Goal: Task Accomplishment & Management: Complete application form

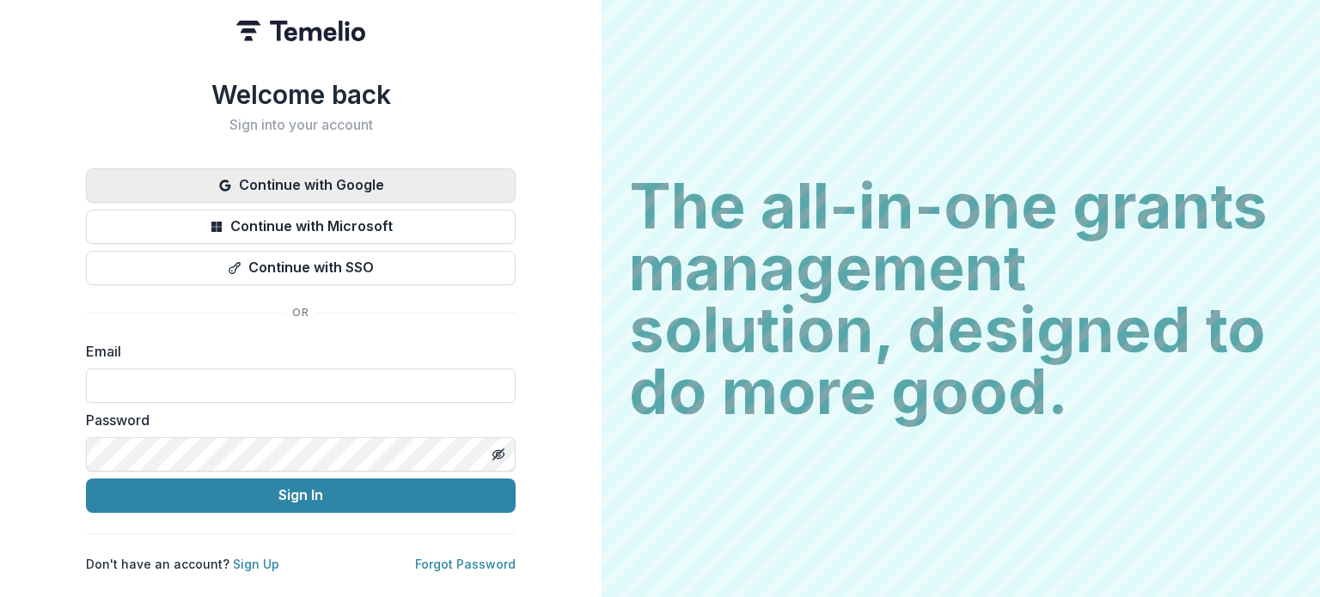
click at [352, 179] on button "Continue with Google" at bounding box center [301, 185] width 430 height 34
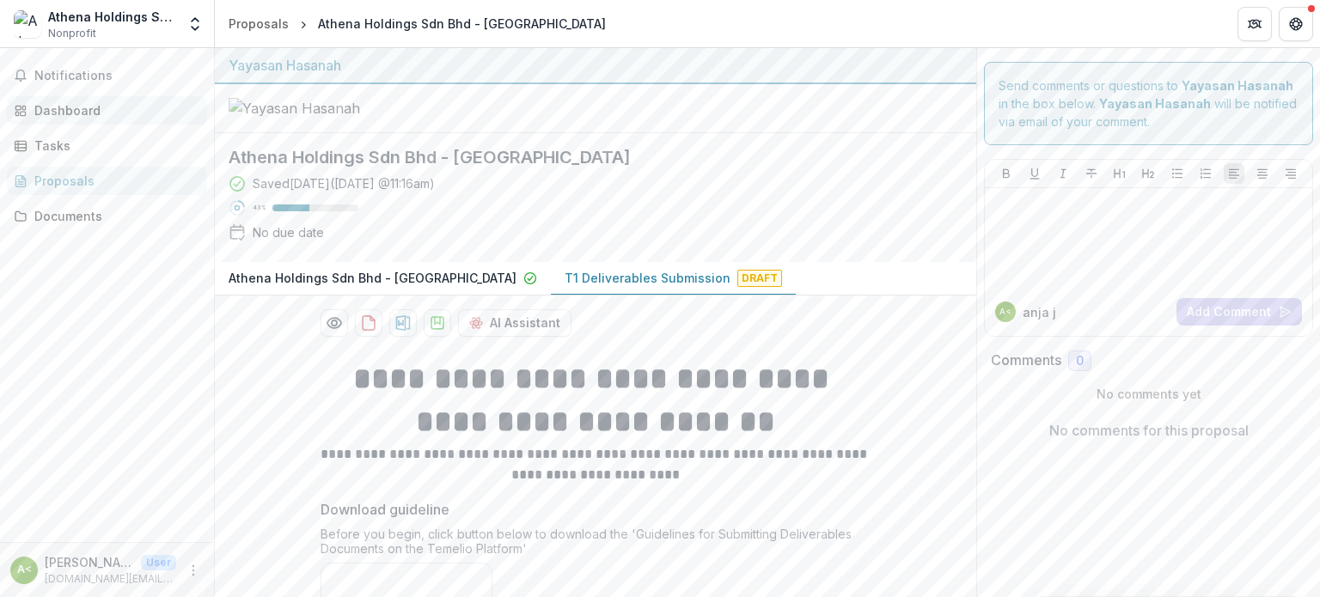
click at [28, 102] on link "Dashboard" at bounding box center [107, 110] width 200 height 28
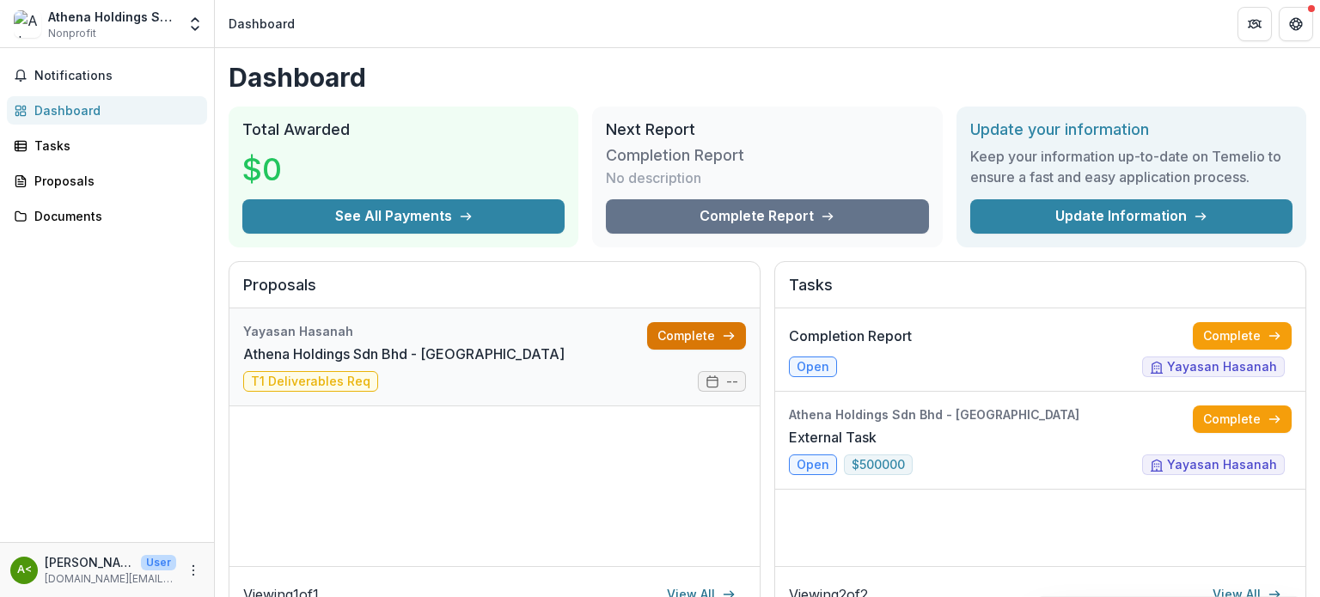
click at [680, 336] on link "Complete" at bounding box center [696, 335] width 99 height 27
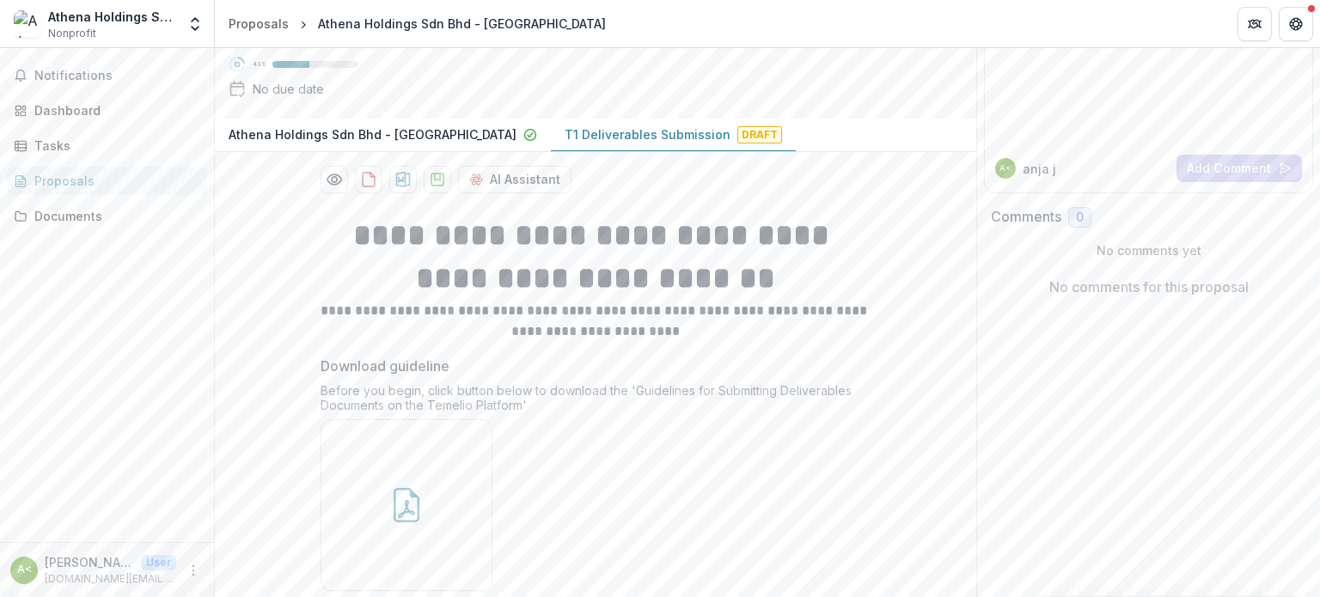
scroll to position [172, 0]
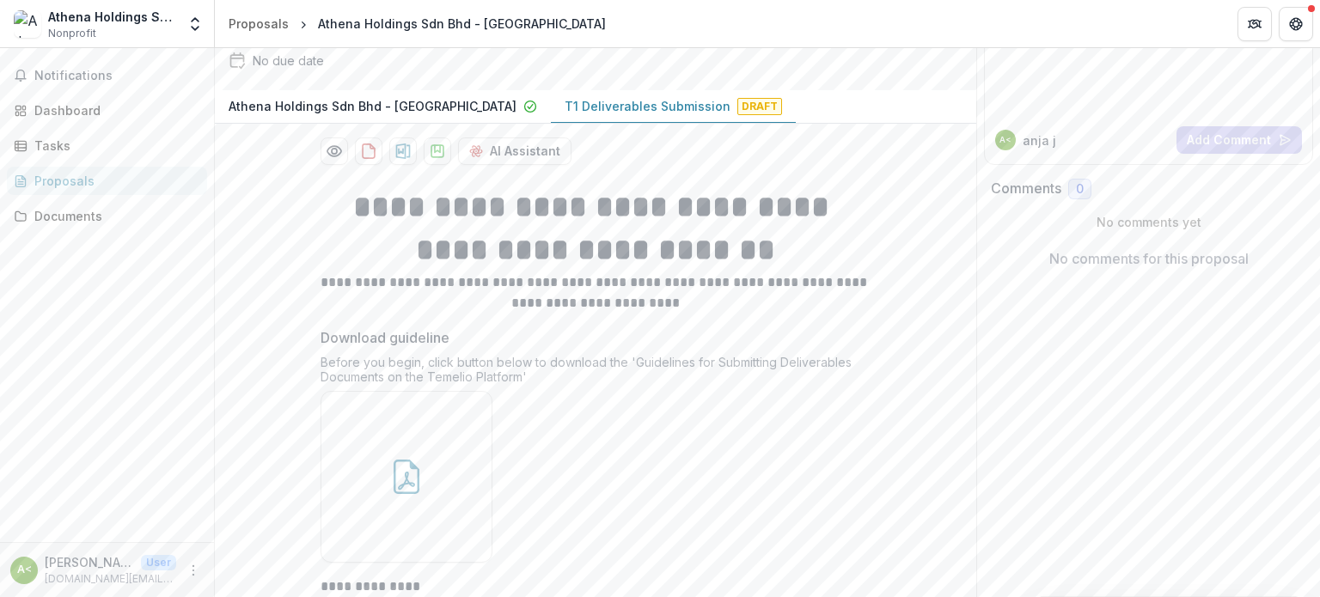
click at [588, 115] on p "T1 Deliverables Submission" at bounding box center [647, 106] width 166 height 18
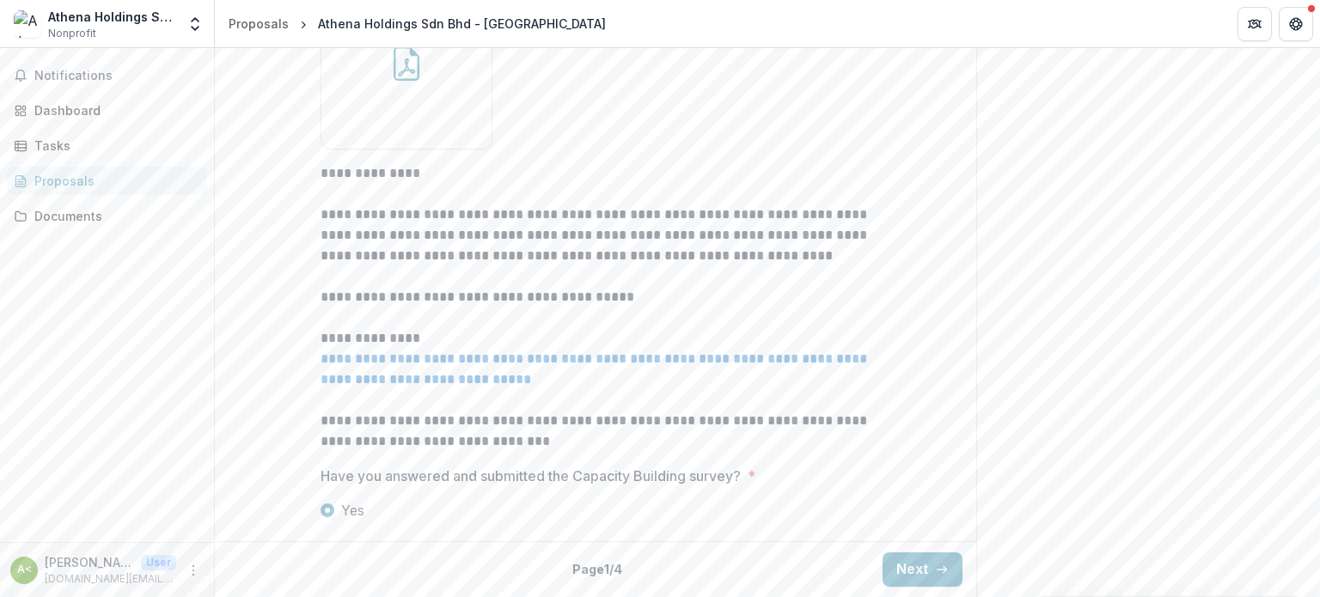
scroll to position [661, 0]
click at [898, 570] on button "Next" at bounding box center [922, 569] width 80 height 34
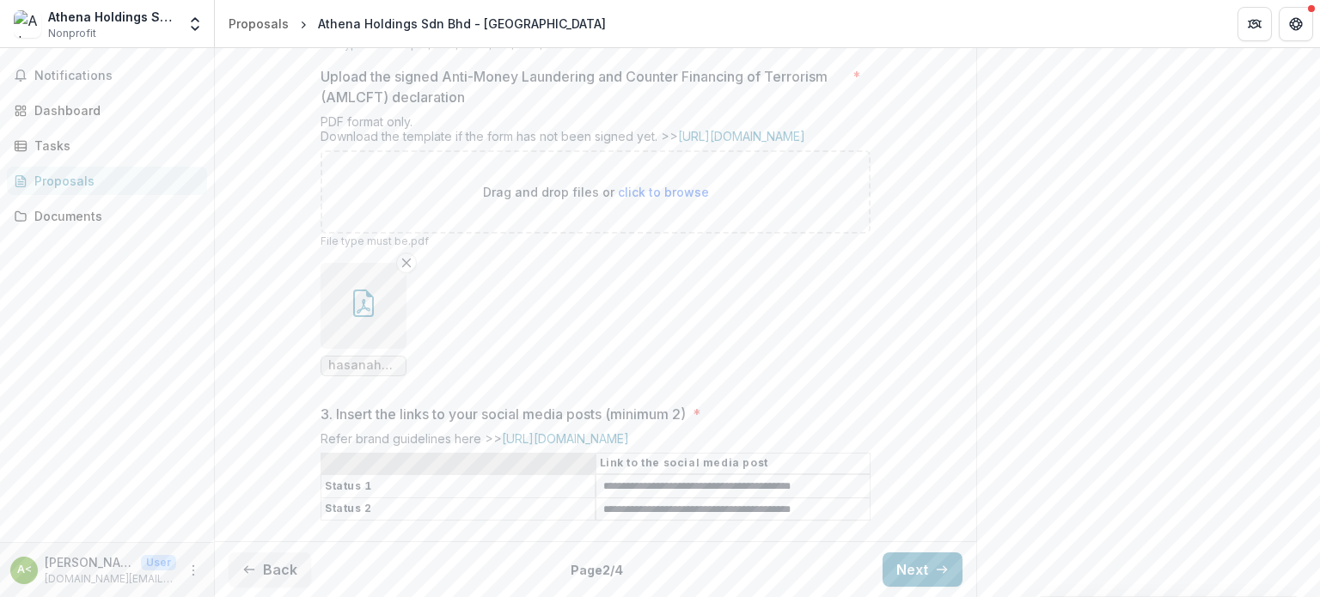
scroll to position [674, 0]
click at [926, 575] on button "Next" at bounding box center [922, 569] width 80 height 34
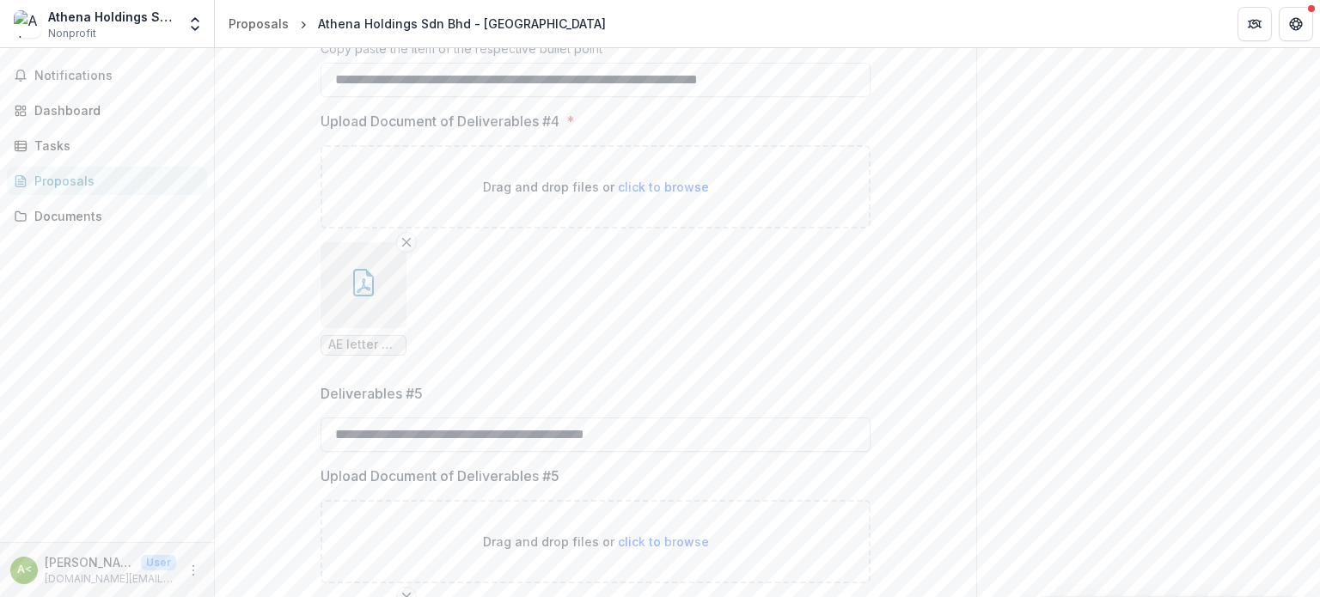
scroll to position [502, 0]
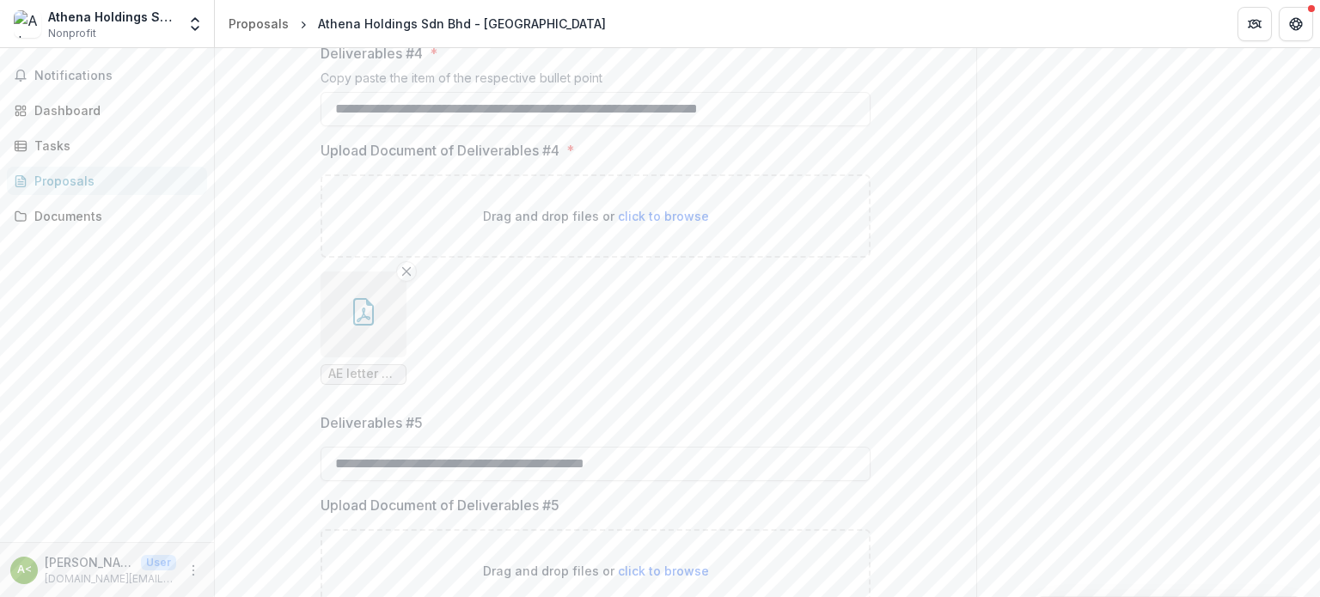
click at [364, 326] on icon "button" at bounding box center [363, 311] width 27 height 27
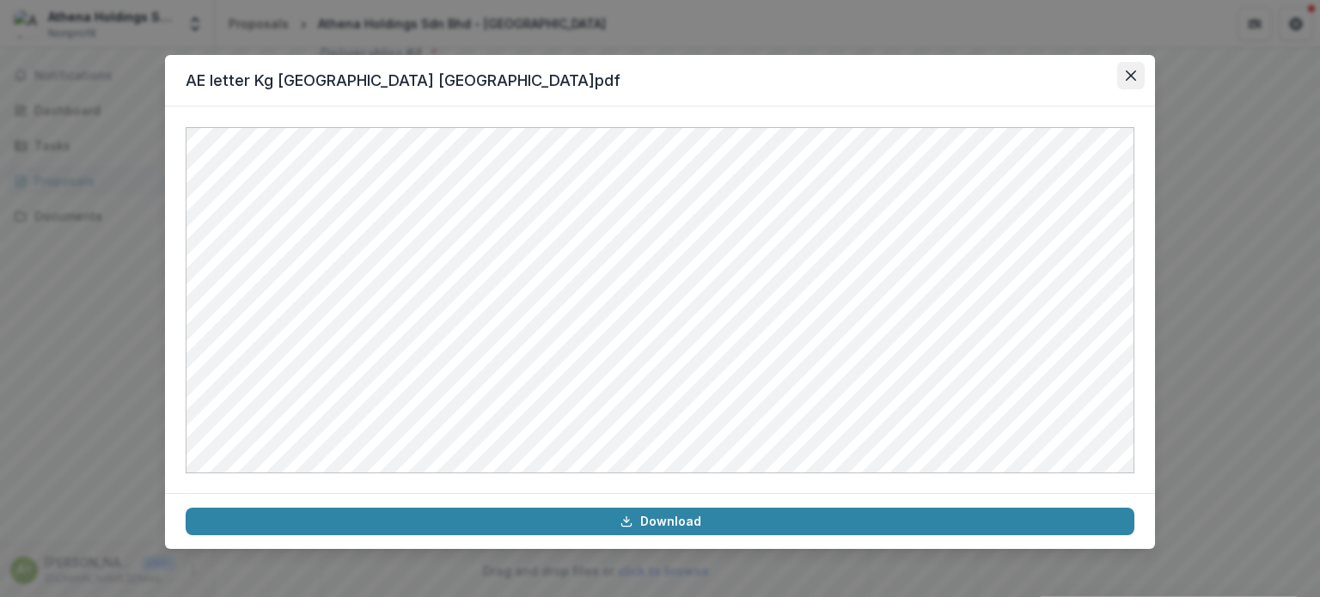
click at [1134, 73] on icon "Close" at bounding box center [1131, 75] width 10 height 10
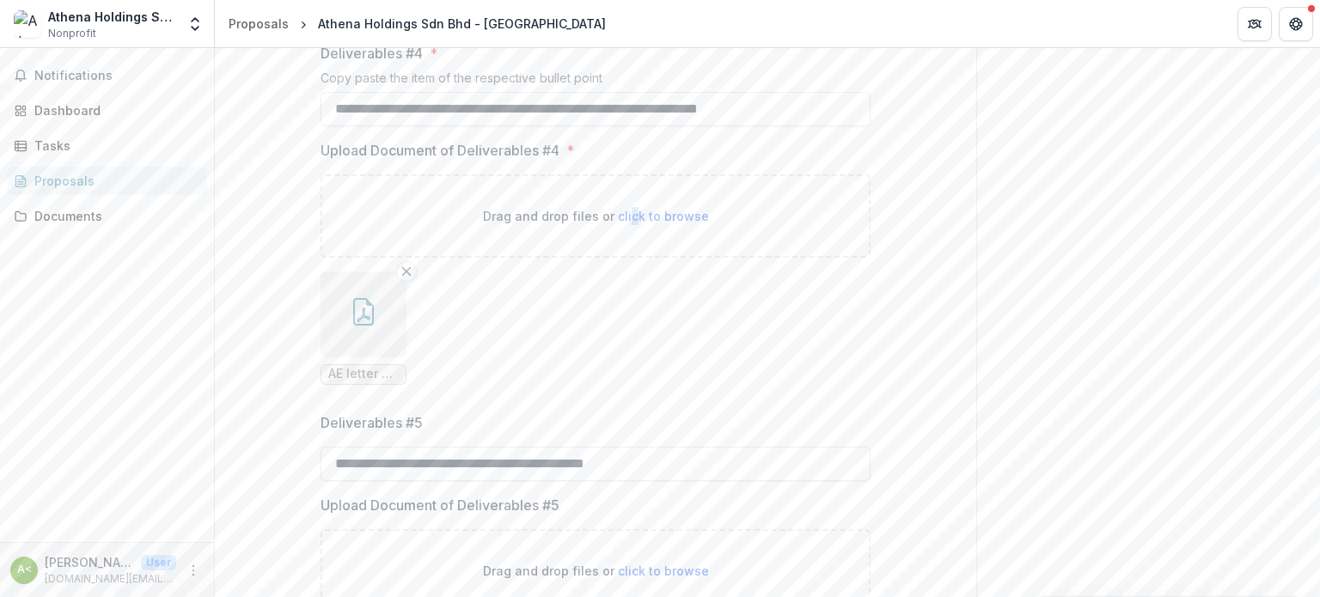
click at [630, 223] on span "click to browse" at bounding box center [663, 216] width 91 height 15
type input "**********"
click at [358, 326] on icon "button" at bounding box center [363, 311] width 27 height 27
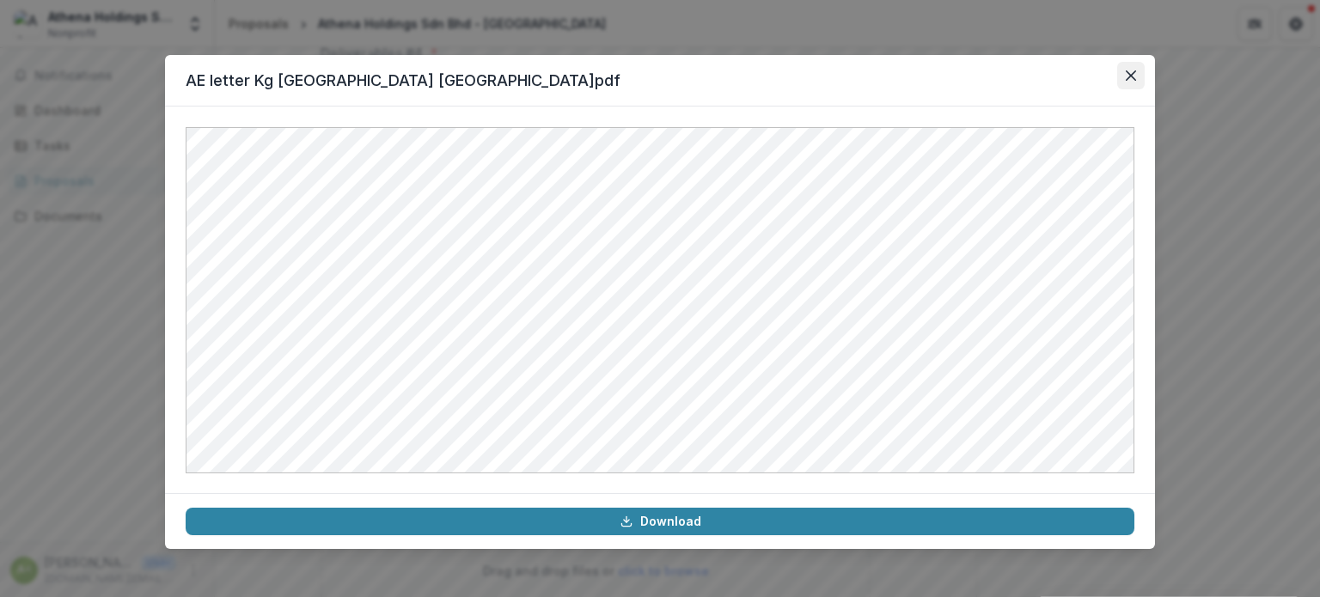
click at [1132, 71] on icon "Close" at bounding box center [1131, 75] width 10 height 10
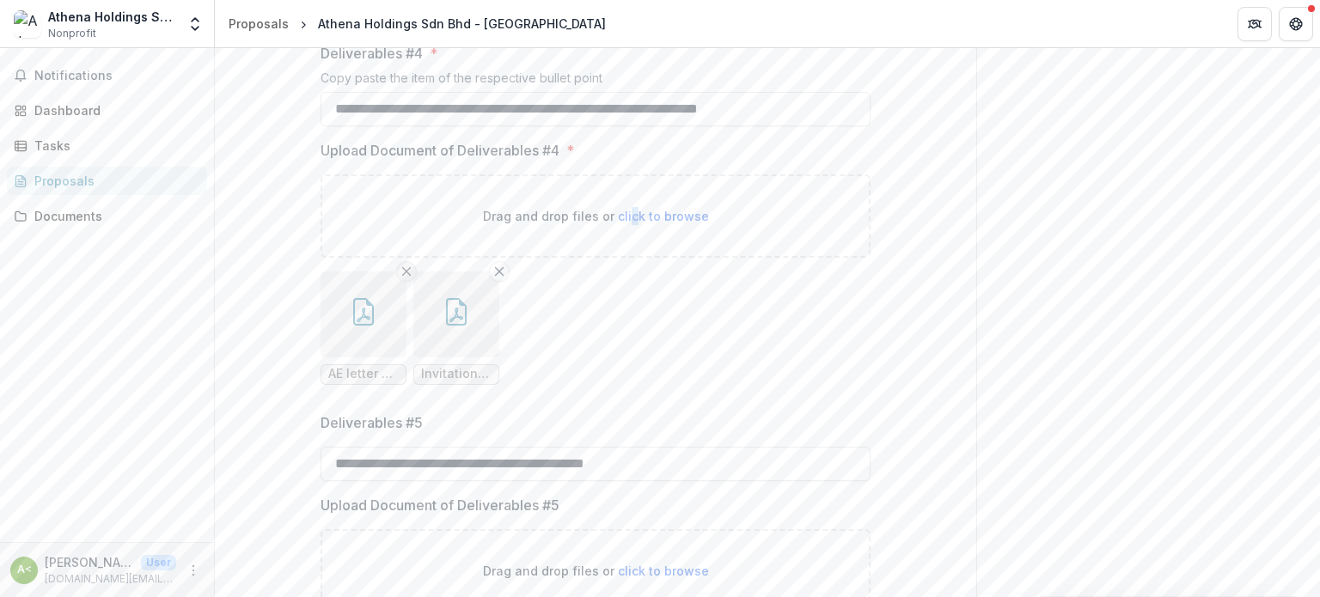
click at [405, 275] on line "Remove File" at bounding box center [407, 271] width 8 height 8
click at [673, 223] on span "click to browse" at bounding box center [663, 216] width 91 height 15
type input "**********"
click at [141, 338] on div "Notifications Dashboard Tasks Proposals Documents" at bounding box center [107, 295] width 214 height 494
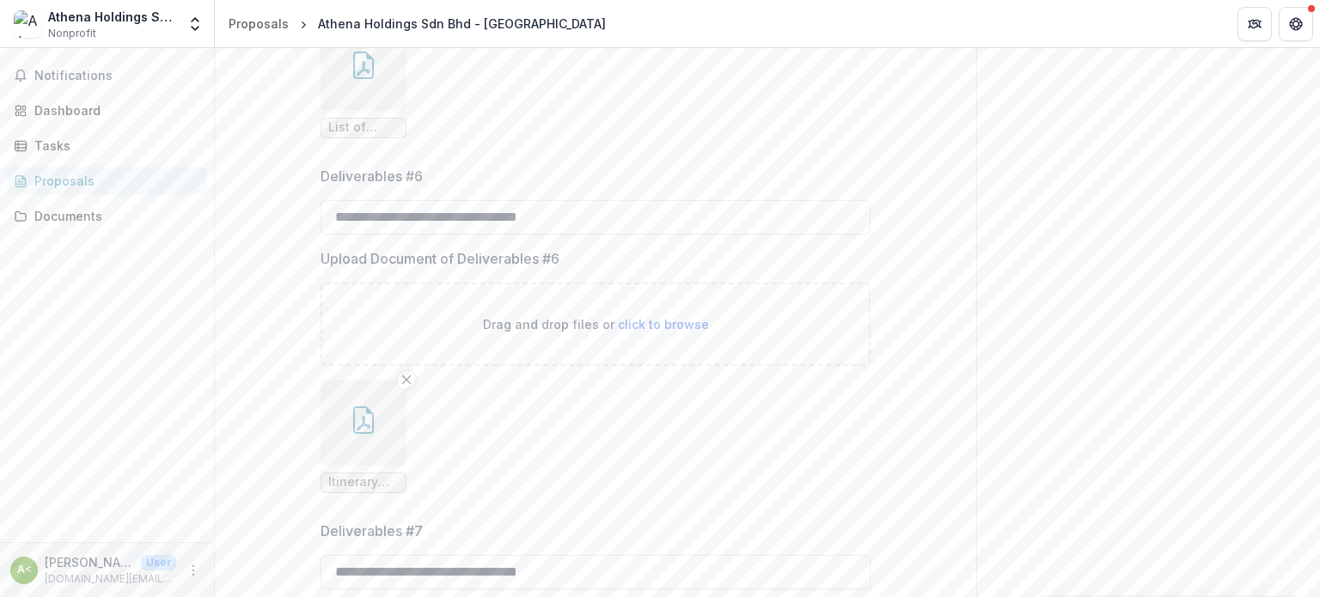
scroll to position [1189, 0]
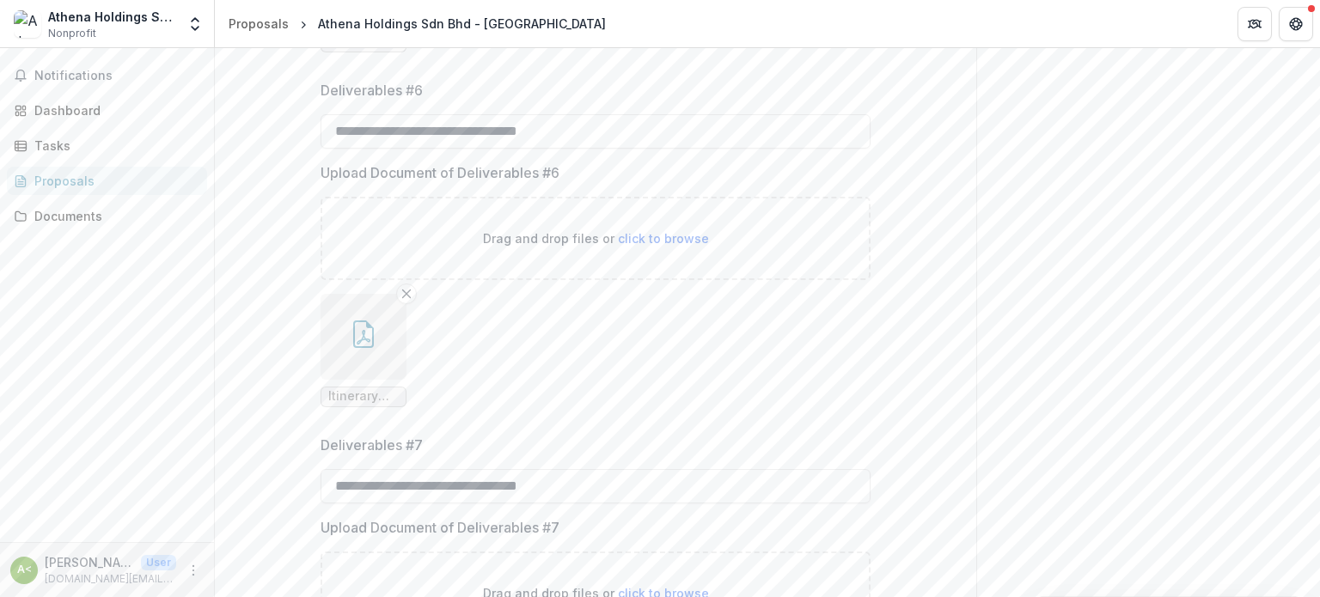
click at [378, 380] on button "button" at bounding box center [363, 337] width 86 height 86
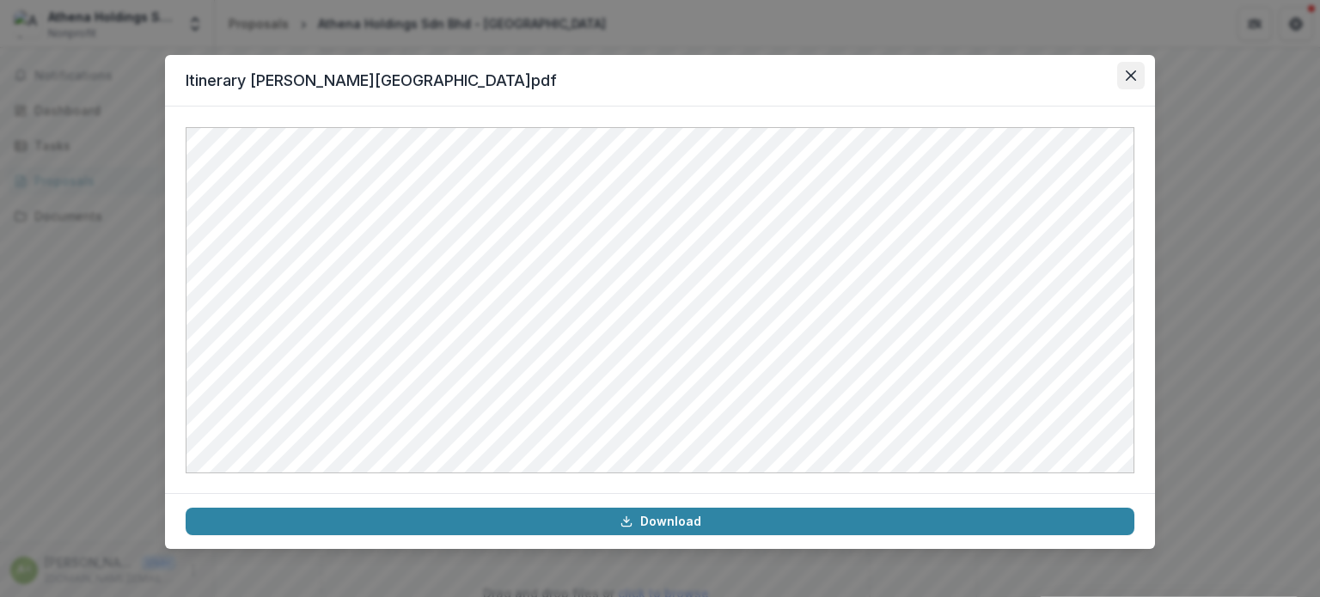
click at [1134, 75] on icon "Close" at bounding box center [1131, 75] width 10 height 10
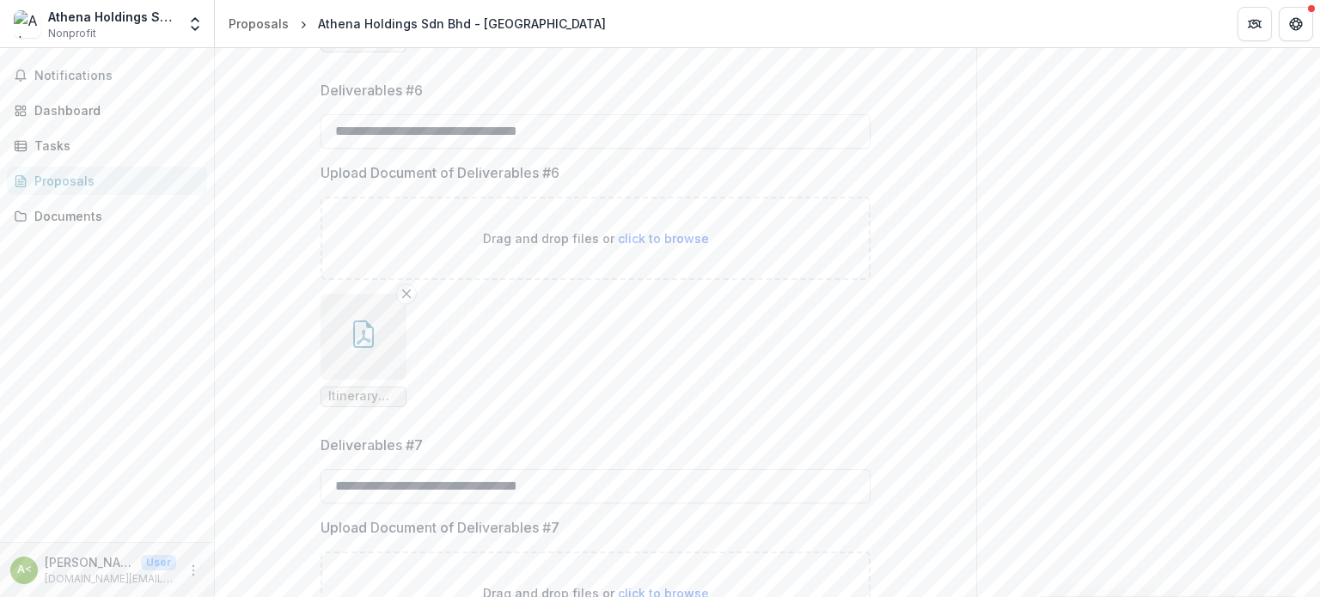
click at [632, 246] on span "click to browse" at bounding box center [663, 238] width 91 height 15
click at [350, 348] on icon "button" at bounding box center [363, 333] width 27 height 27
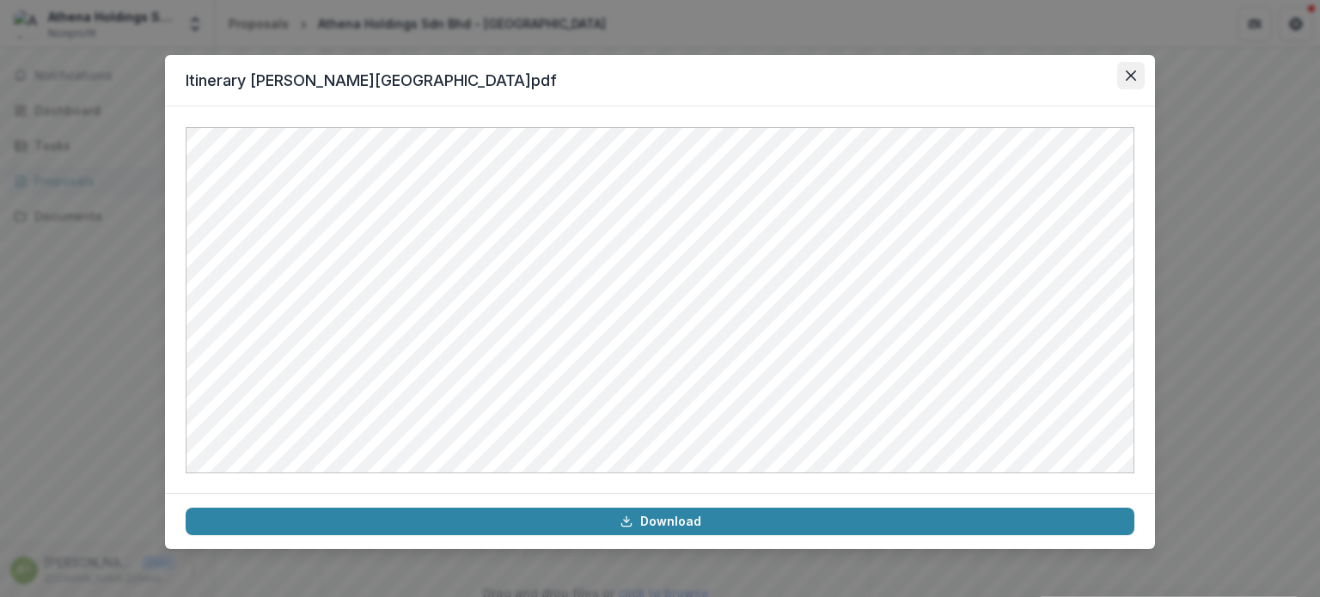
click at [1131, 75] on icon "Close" at bounding box center [1131, 75] width 10 height 10
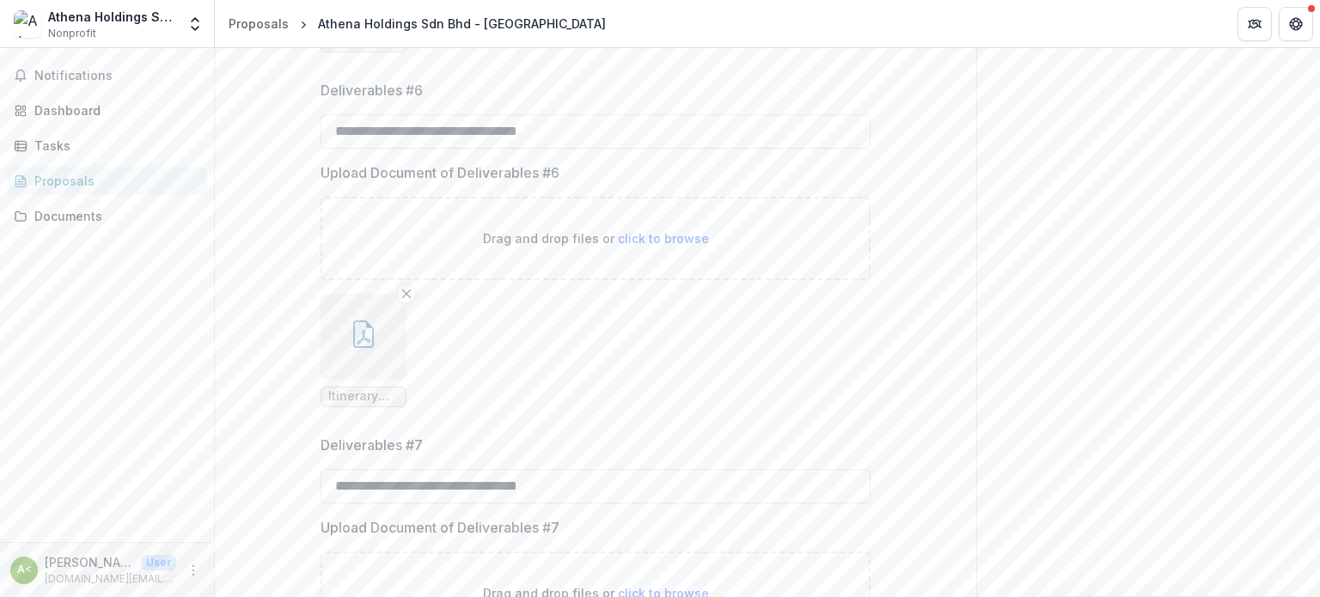
click at [653, 246] on span "click to browse" at bounding box center [663, 238] width 91 height 15
type input "**********"
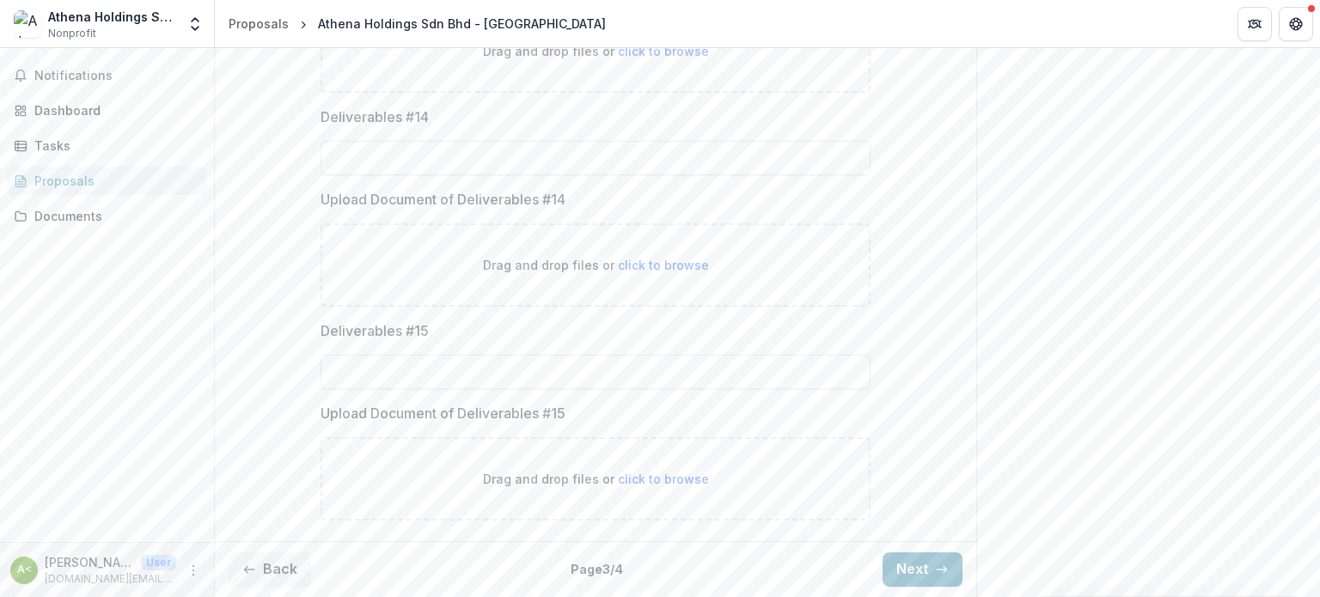
scroll to position [3224, 0]
click at [911, 560] on button "Next" at bounding box center [922, 569] width 80 height 34
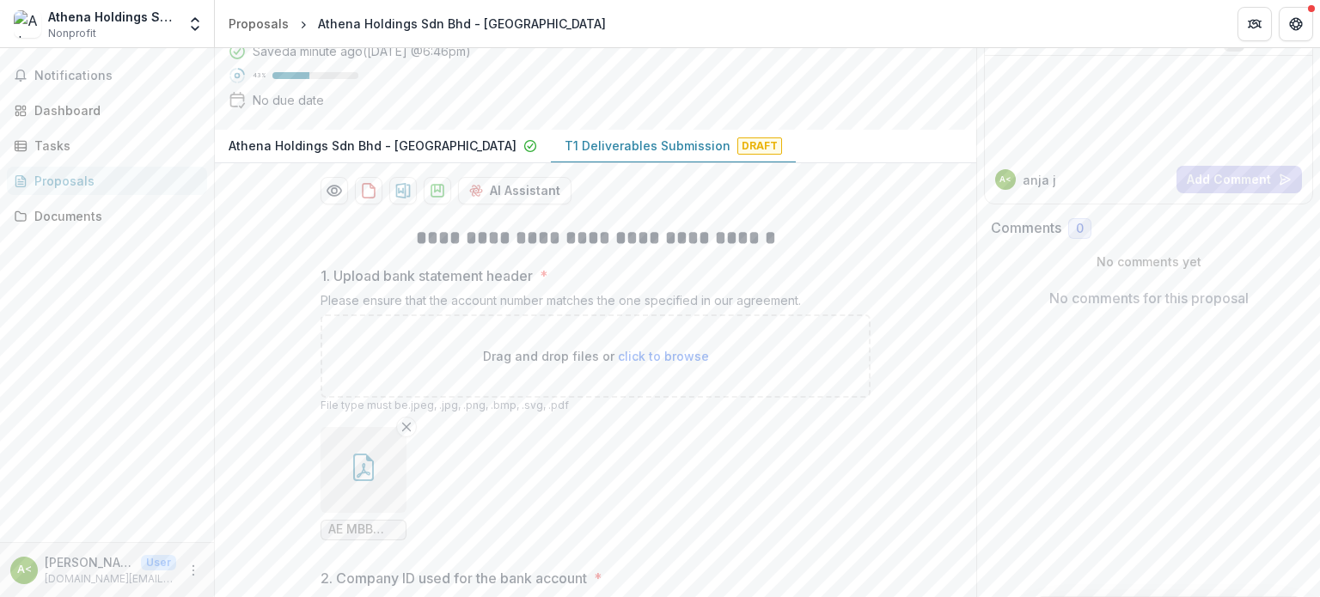
scroll to position [0, 0]
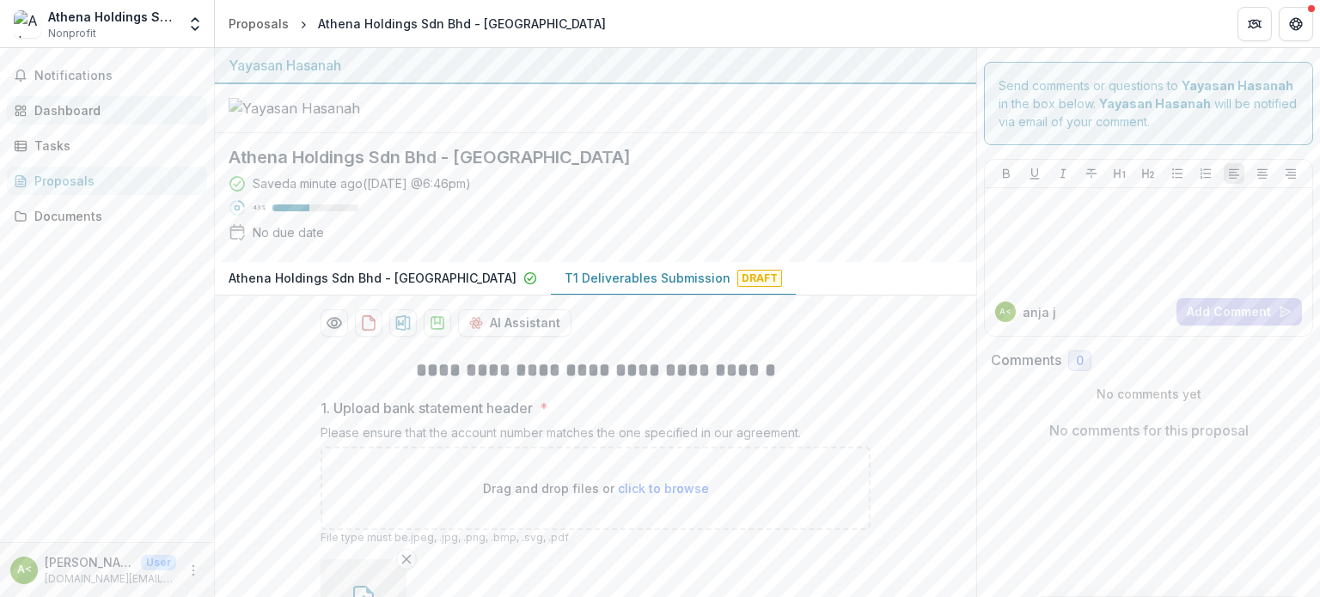
click at [63, 104] on div "Dashboard" at bounding box center [113, 110] width 159 height 18
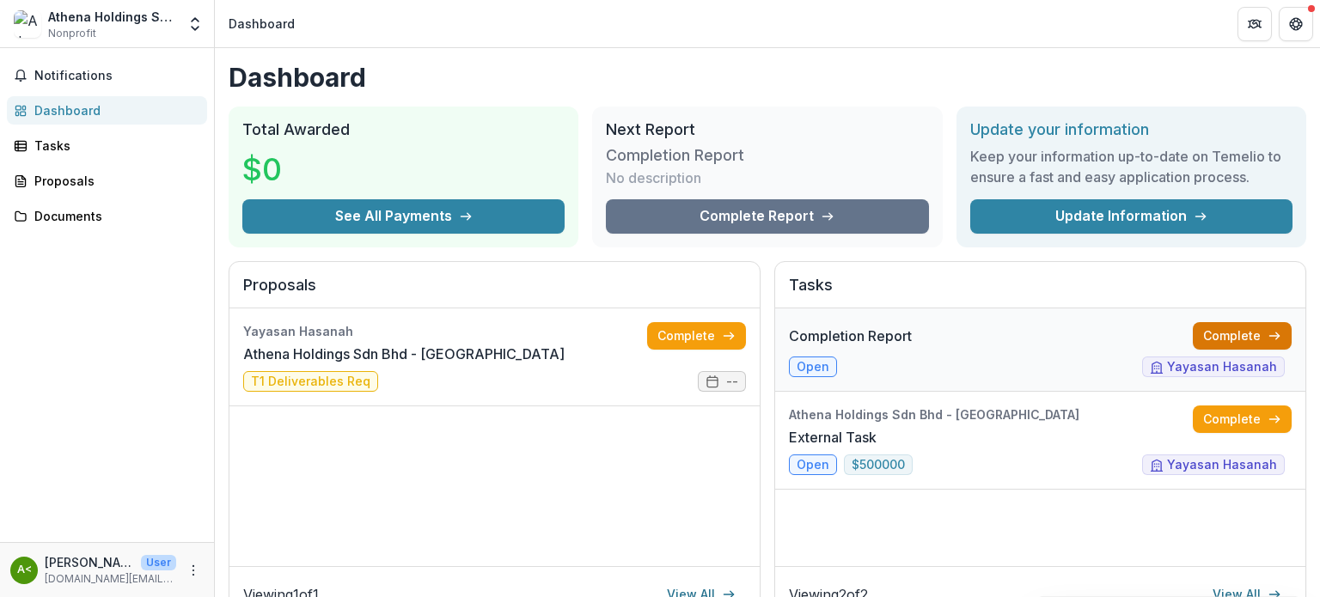
click at [1229, 339] on link "Complete" at bounding box center [1242, 335] width 99 height 27
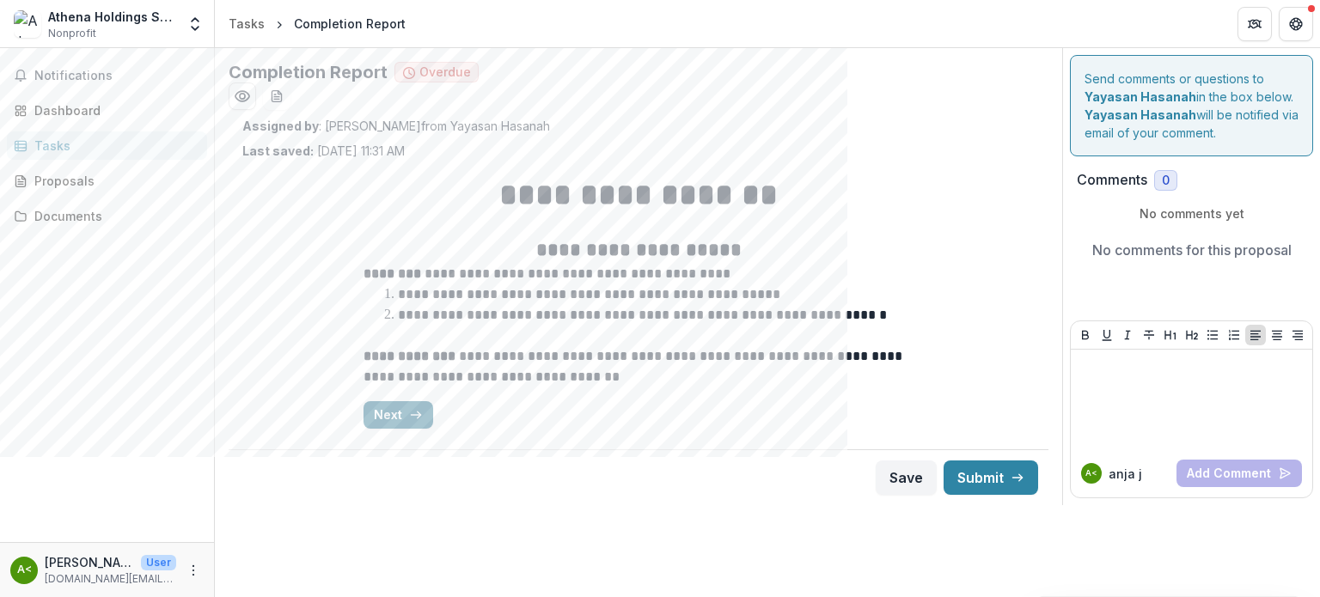
click at [402, 423] on button "Next" at bounding box center [398, 414] width 70 height 27
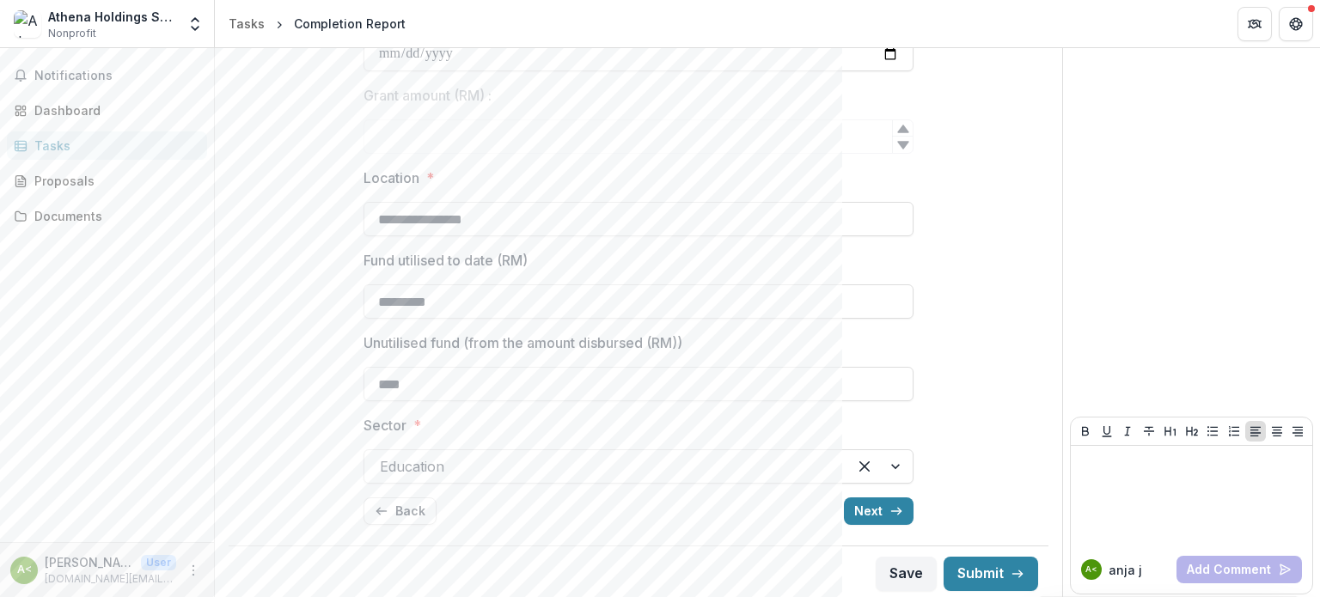
scroll to position [422, 0]
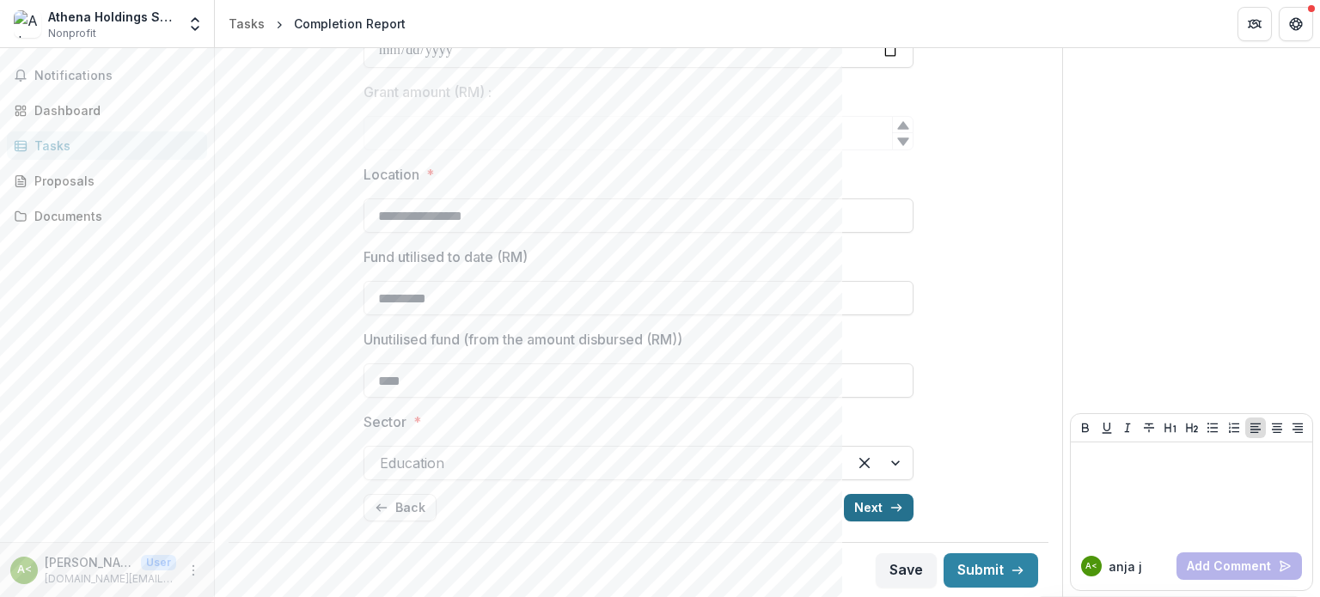
click at [883, 507] on button "Next" at bounding box center [879, 507] width 70 height 27
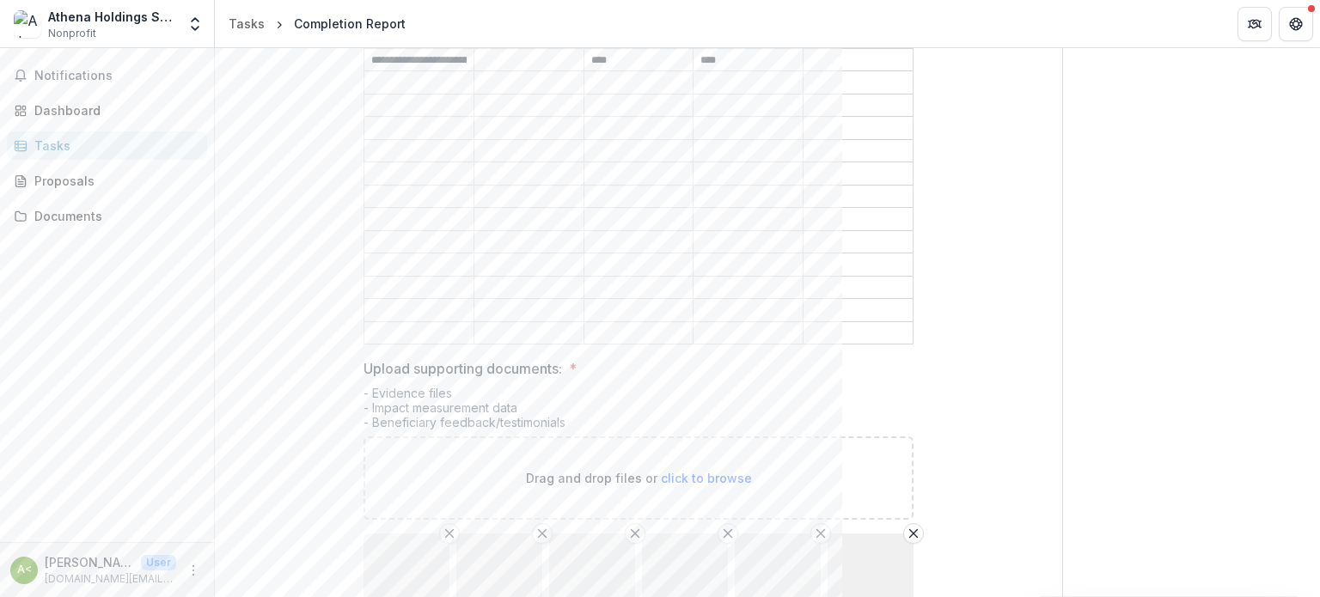
scroll to position [1093, 0]
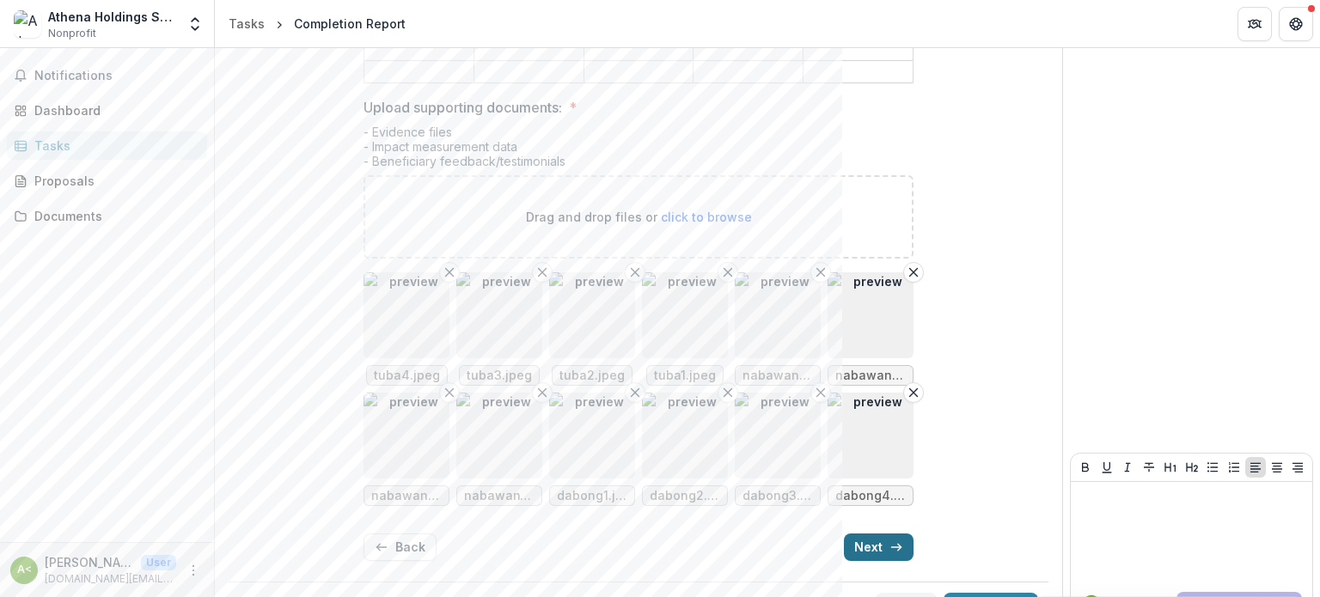
click at [875, 534] on button "Next" at bounding box center [879, 547] width 70 height 27
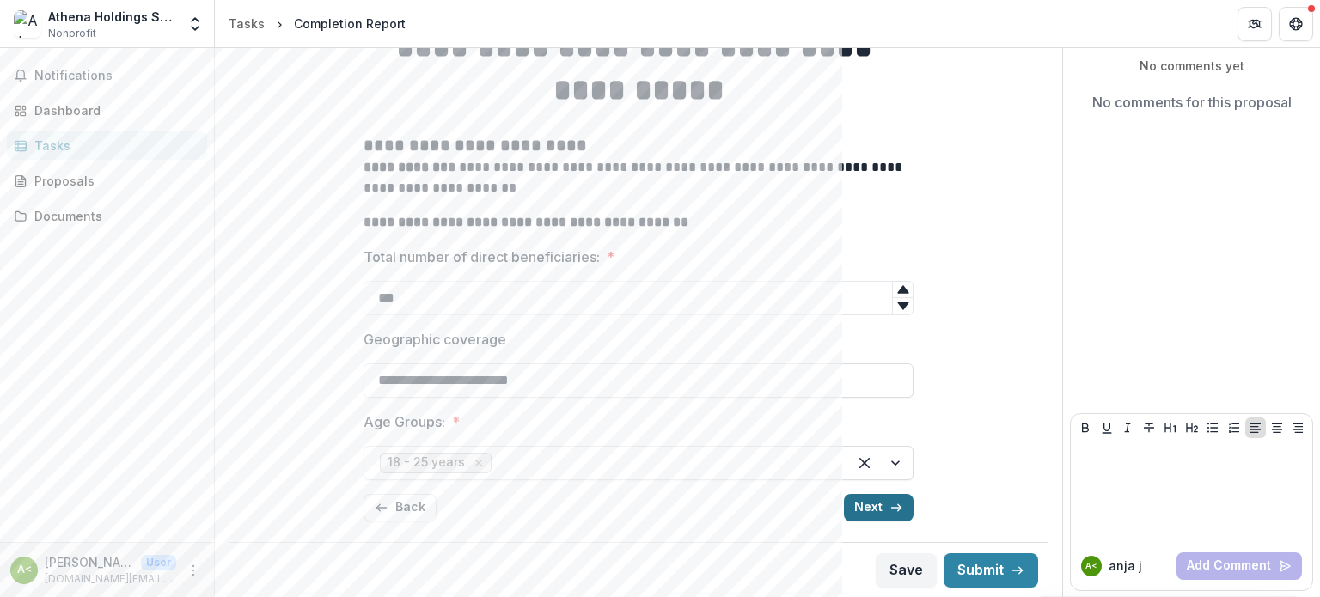
scroll to position [148, 0]
click at [880, 509] on button "Next" at bounding box center [879, 507] width 70 height 27
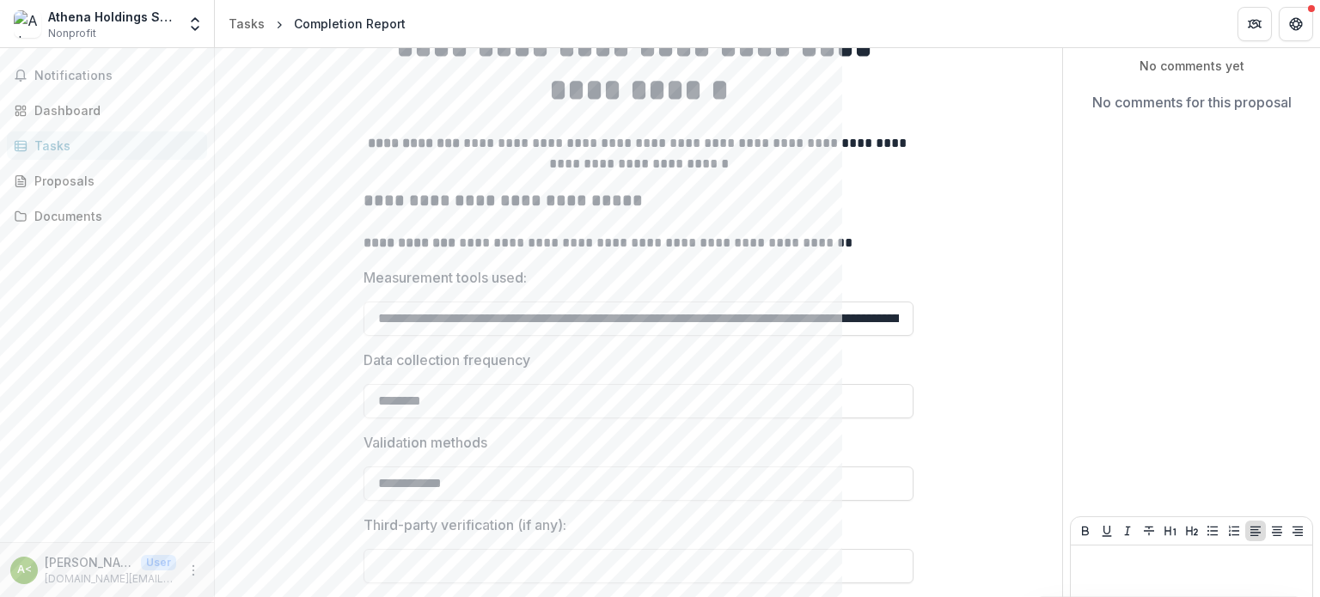
scroll to position [251, 0]
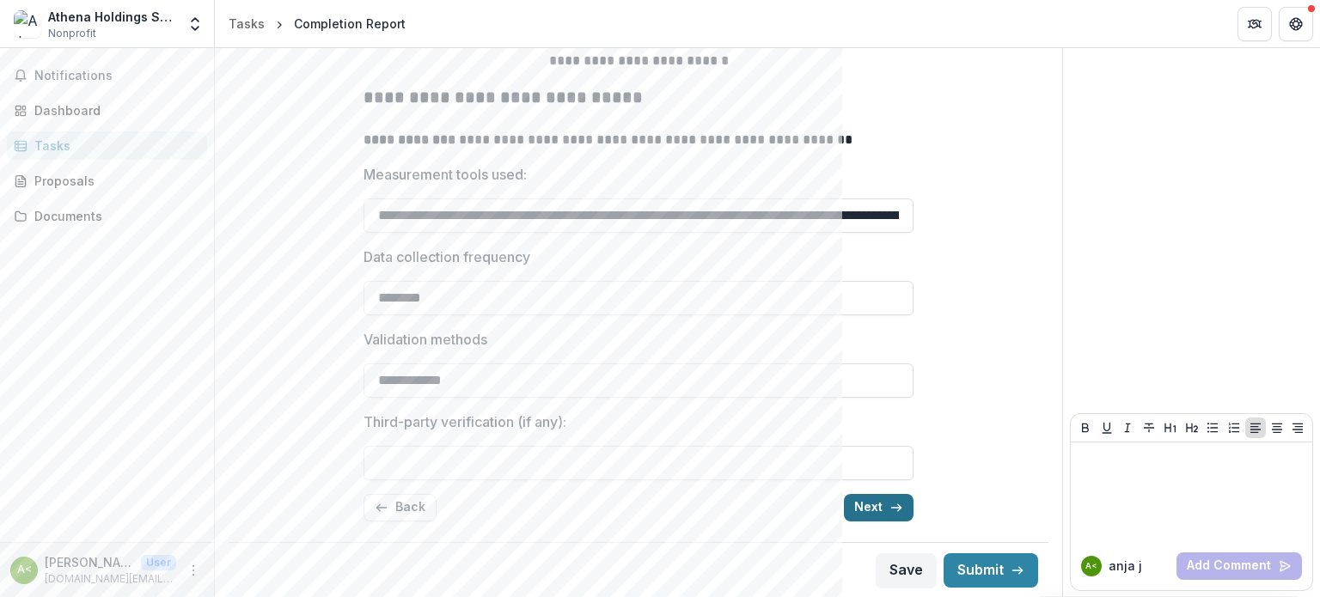
click at [880, 508] on button "Next" at bounding box center [879, 507] width 70 height 27
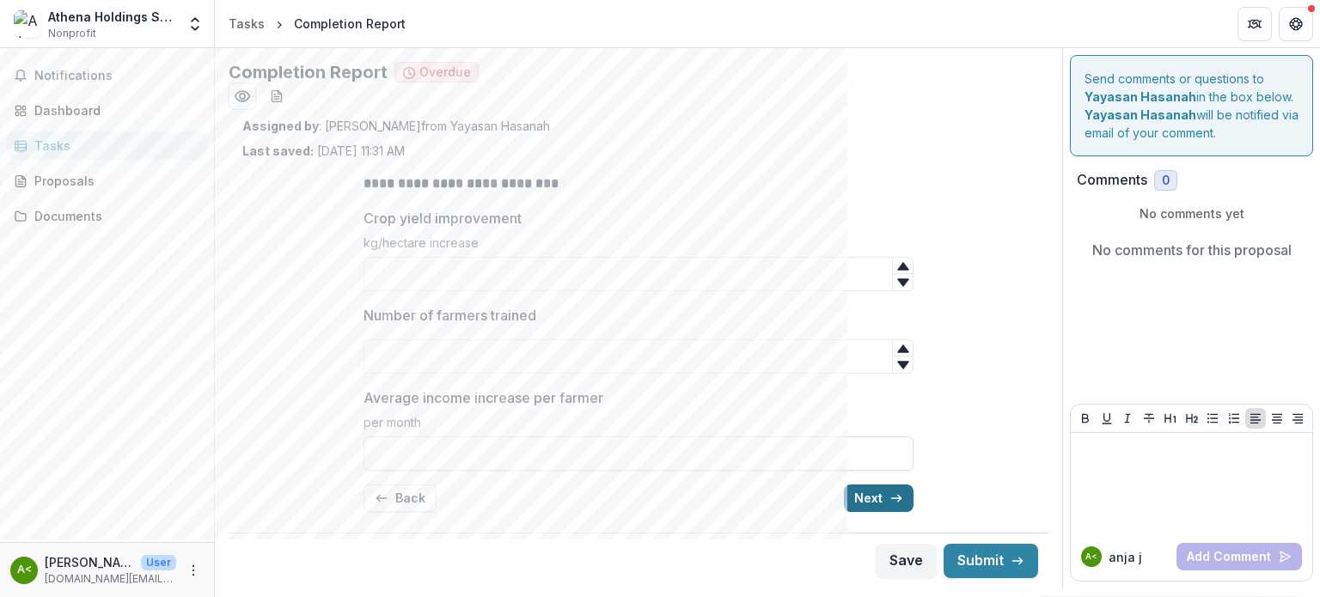
scroll to position [0, 0]
click at [880, 508] on button "Next" at bounding box center [879, 498] width 70 height 27
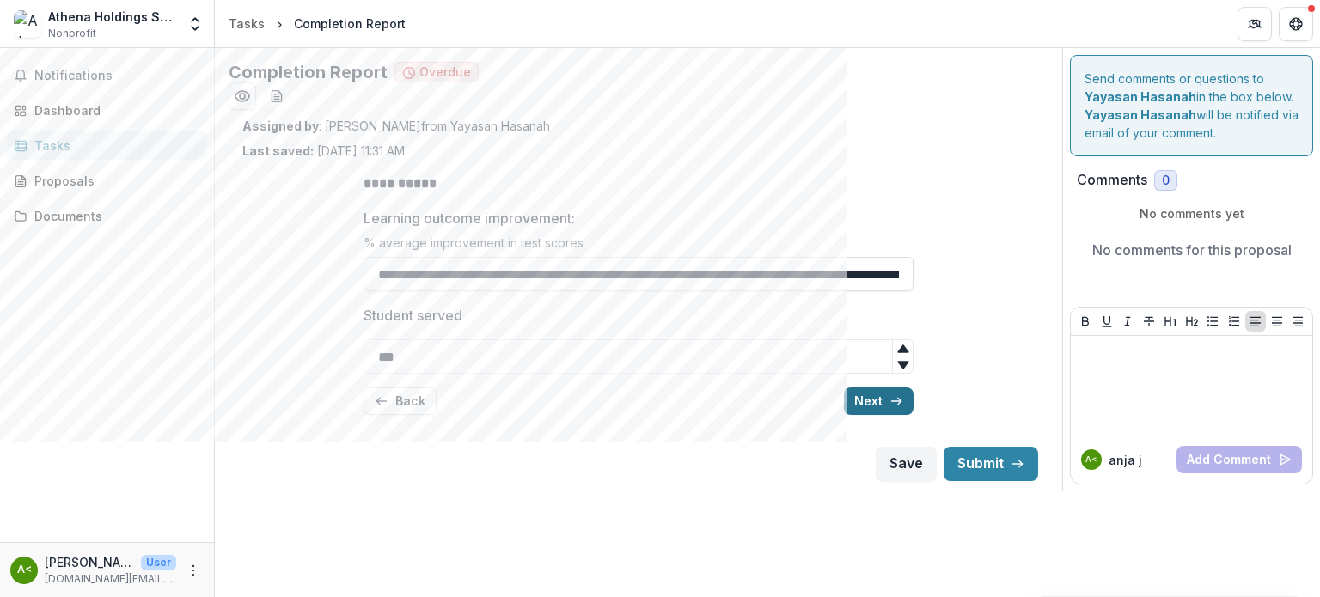
click at [880, 393] on button "Next" at bounding box center [879, 400] width 70 height 27
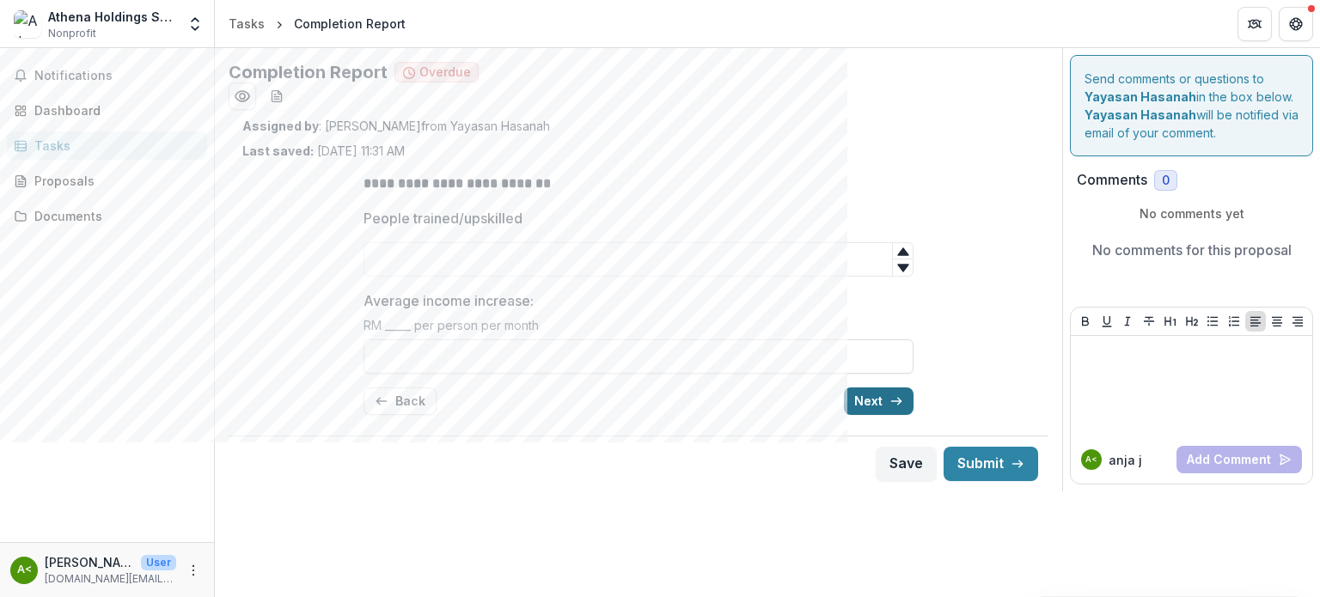
click at [880, 393] on button "Next" at bounding box center [879, 400] width 70 height 27
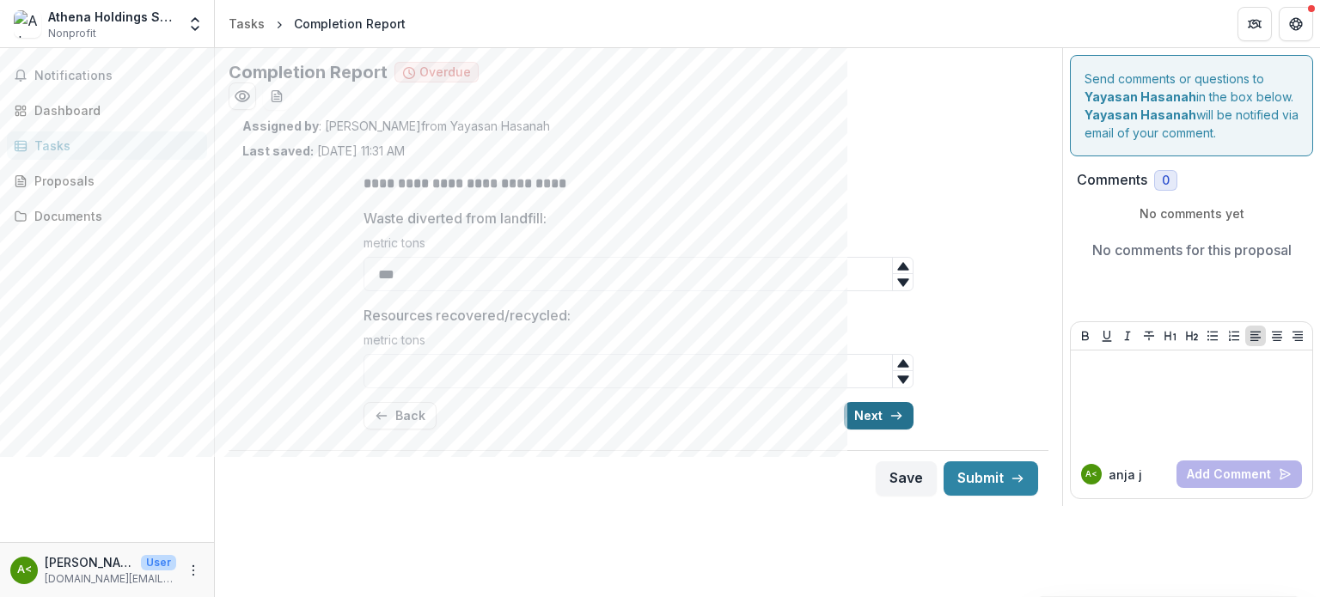
click at [881, 421] on button "Next" at bounding box center [879, 415] width 70 height 27
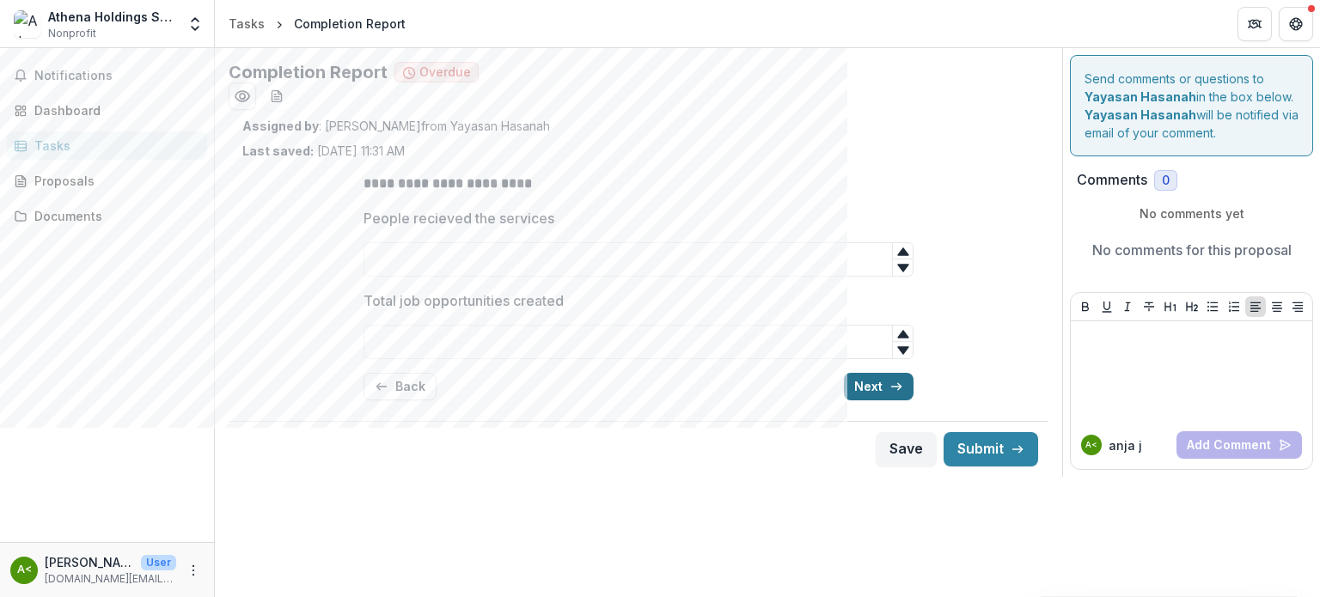
click at [884, 392] on button "Next" at bounding box center [879, 386] width 70 height 27
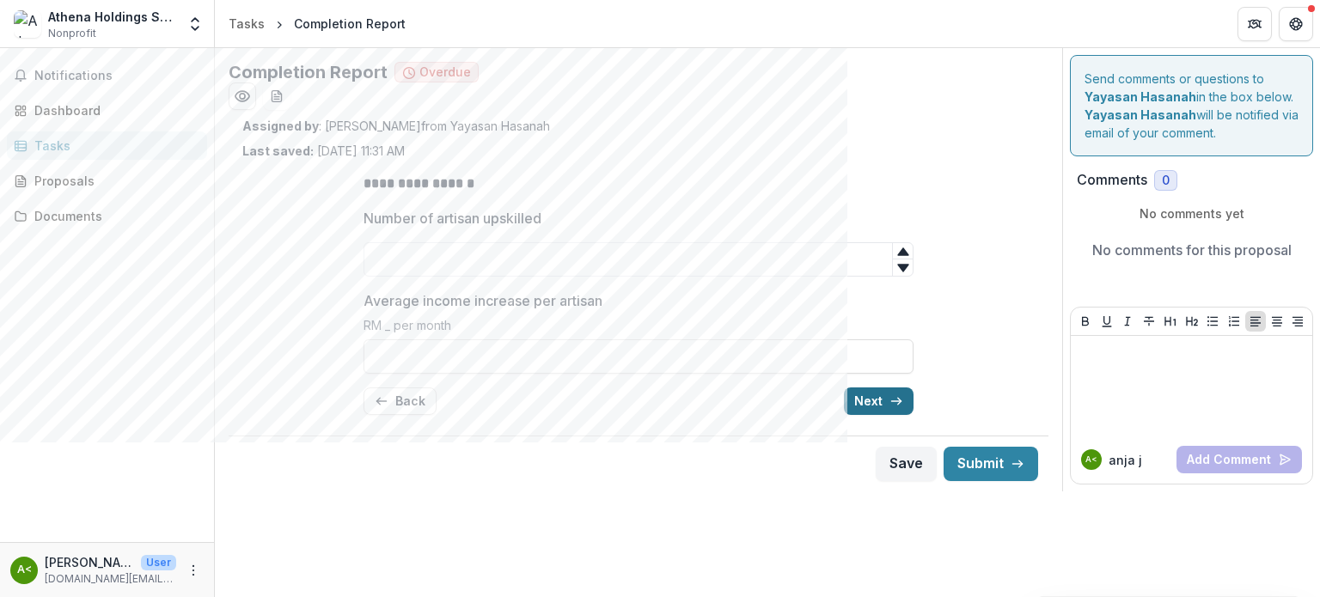
click at [884, 392] on button "Next" at bounding box center [879, 400] width 70 height 27
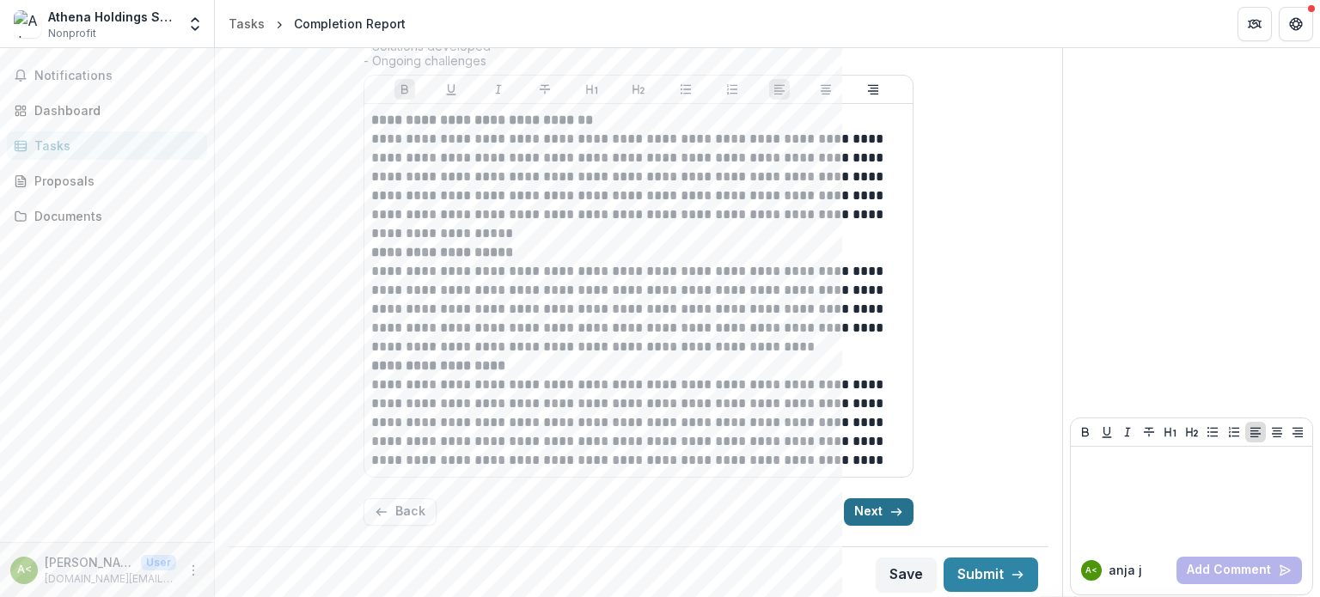
click at [873, 503] on button "Next" at bounding box center [879, 511] width 70 height 27
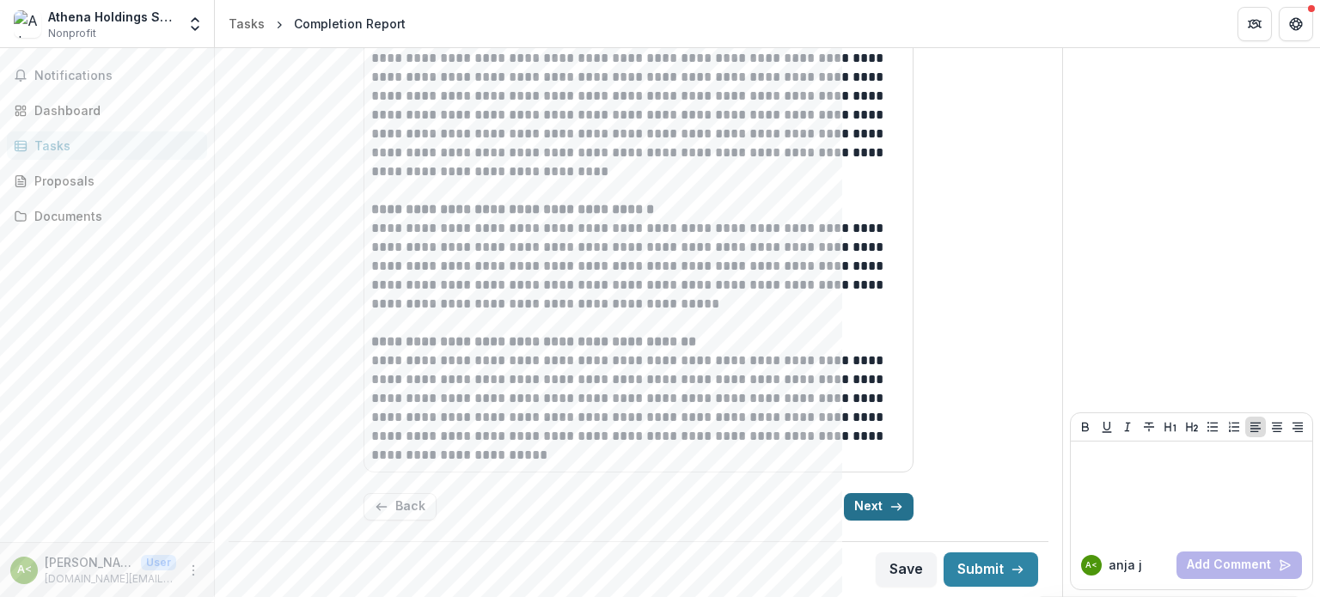
scroll to position [370, 0]
click at [872, 504] on button "Next" at bounding box center [879, 509] width 70 height 27
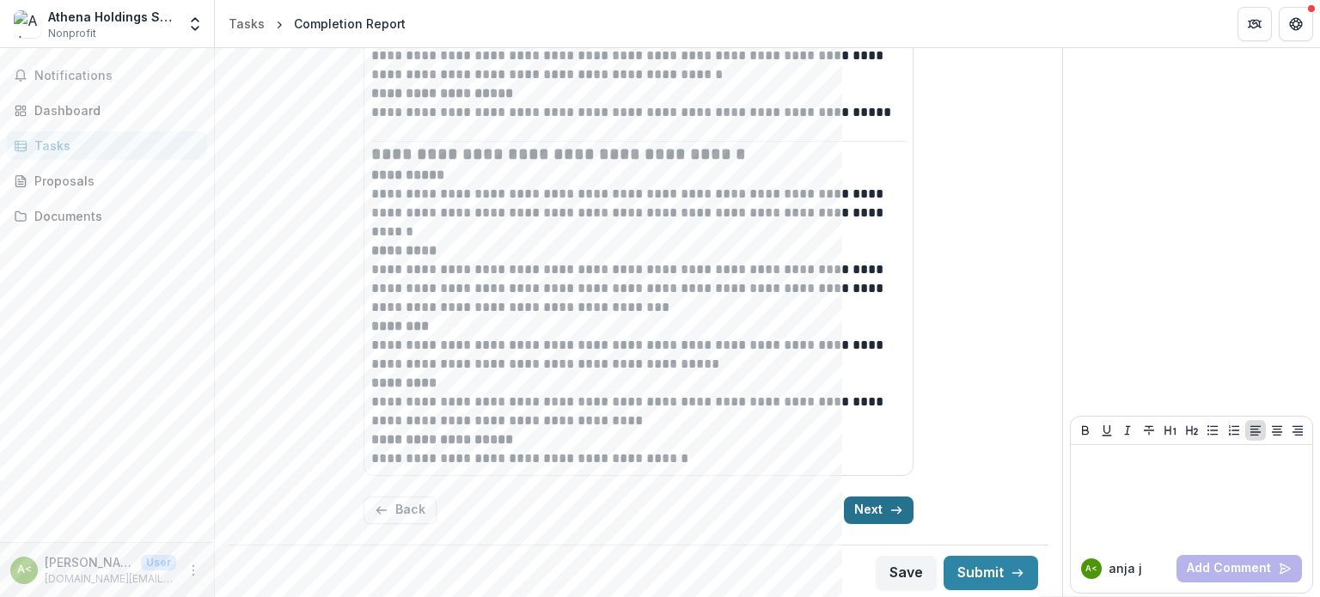
click at [867, 507] on button "Next" at bounding box center [879, 510] width 70 height 27
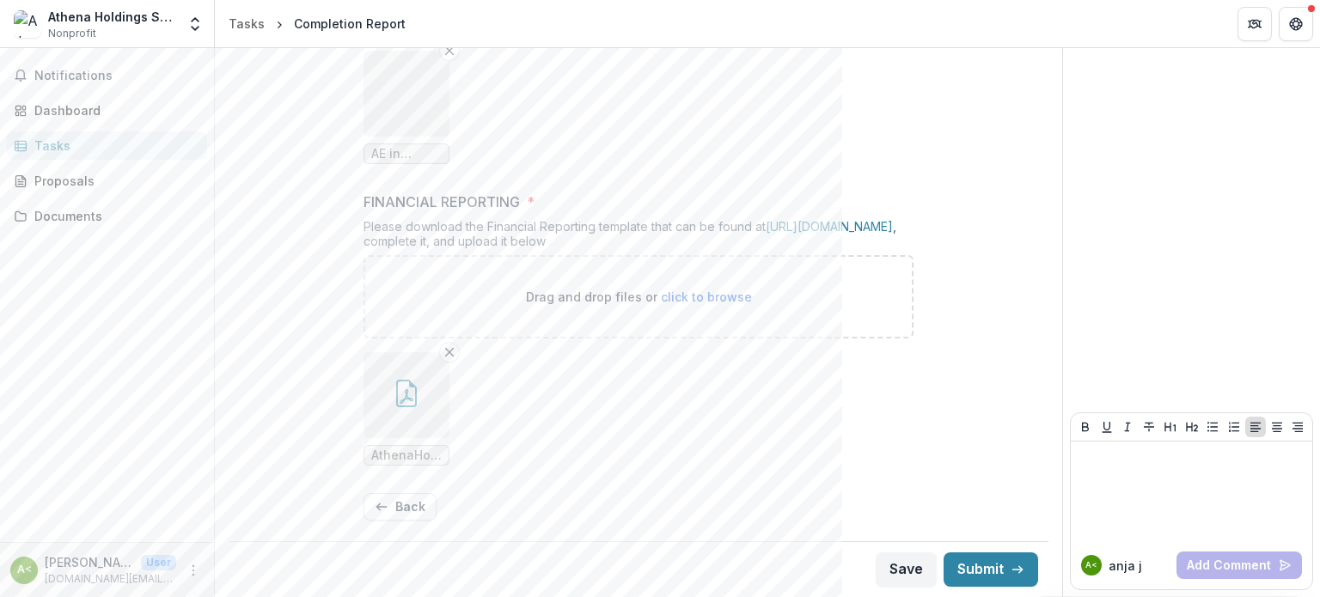
scroll to position [738, 0]
click at [893, 563] on button "Save" at bounding box center [905, 569] width 61 height 34
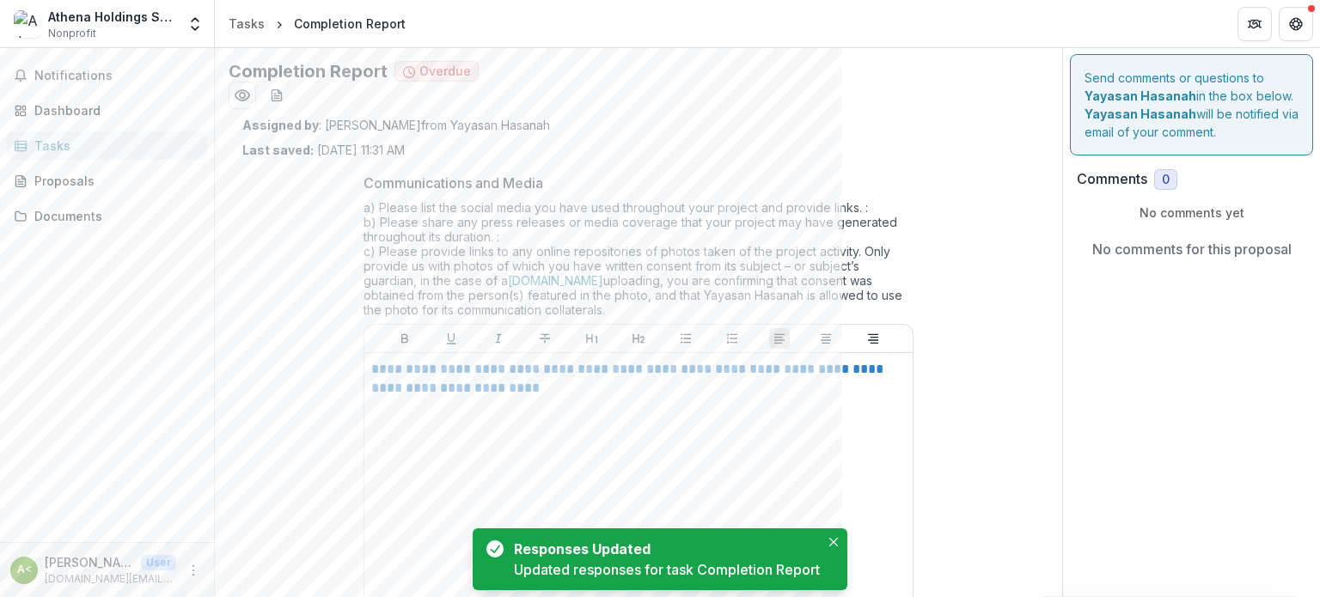
scroll to position [0, 0]
